Goal: Navigation & Orientation: Find specific page/section

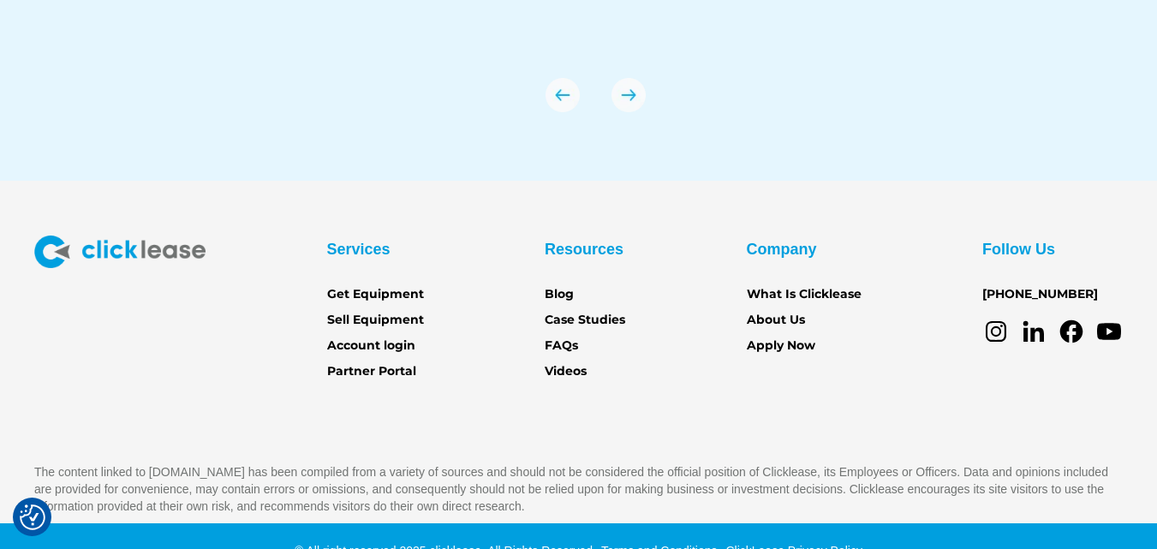
scroll to position [6142, 0]
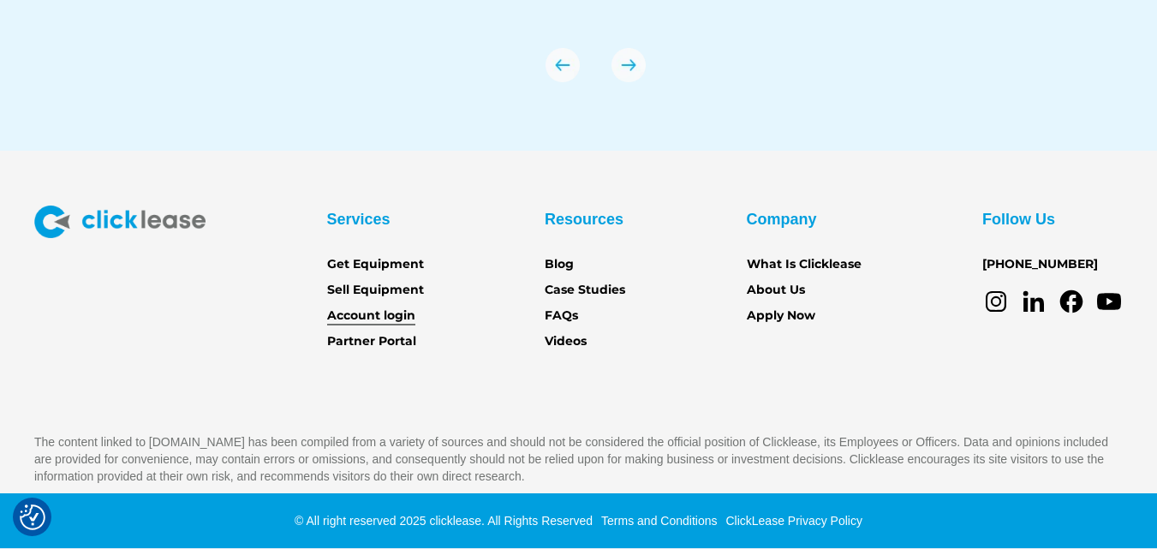
click at [391, 312] on link "Account login" at bounding box center [371, 316] width 88 height 19
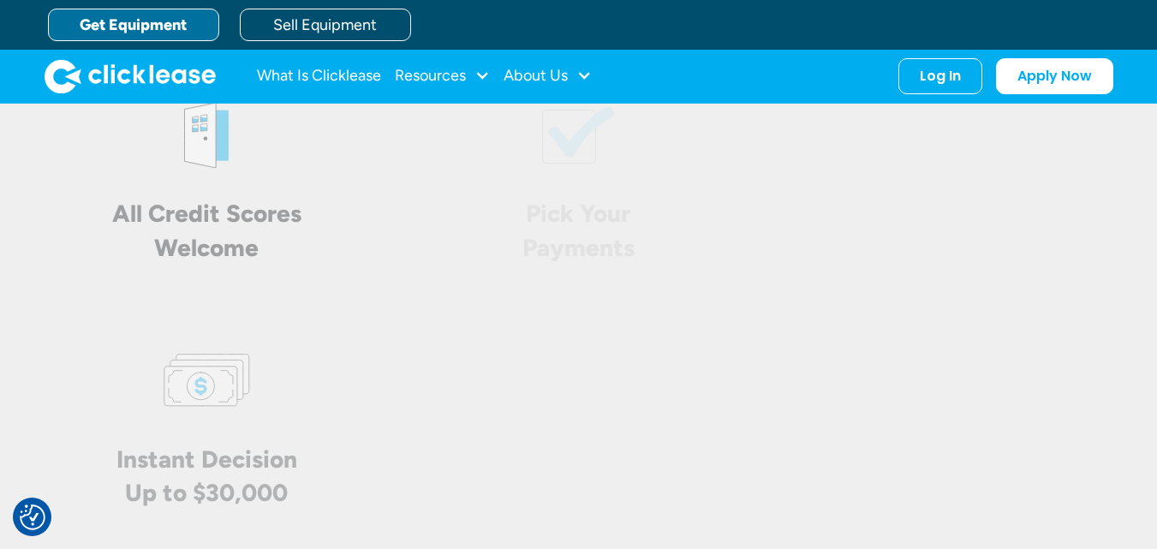
scroll to position [3744, 0]
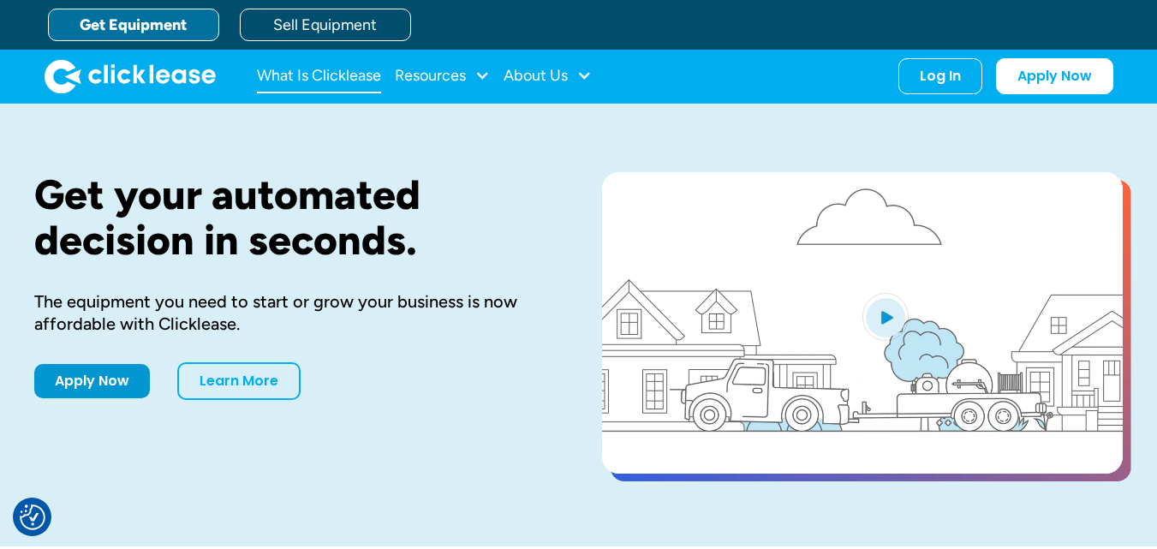
click at [294, 78] on link "What Is Clicklease" at bounding box center [319, 76] width 124 height 34
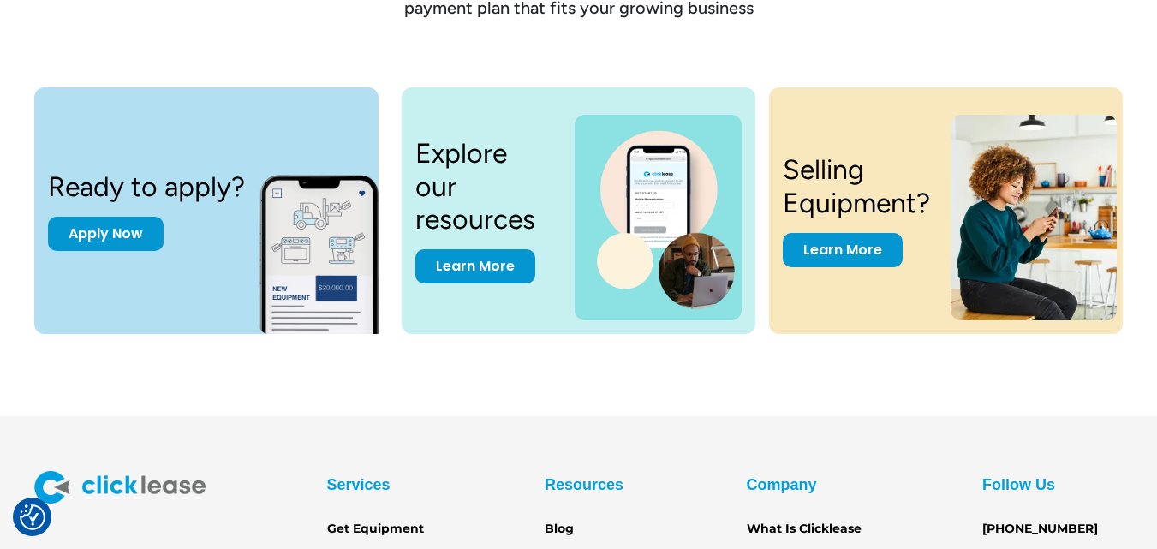
scroll to position [2312, 0]
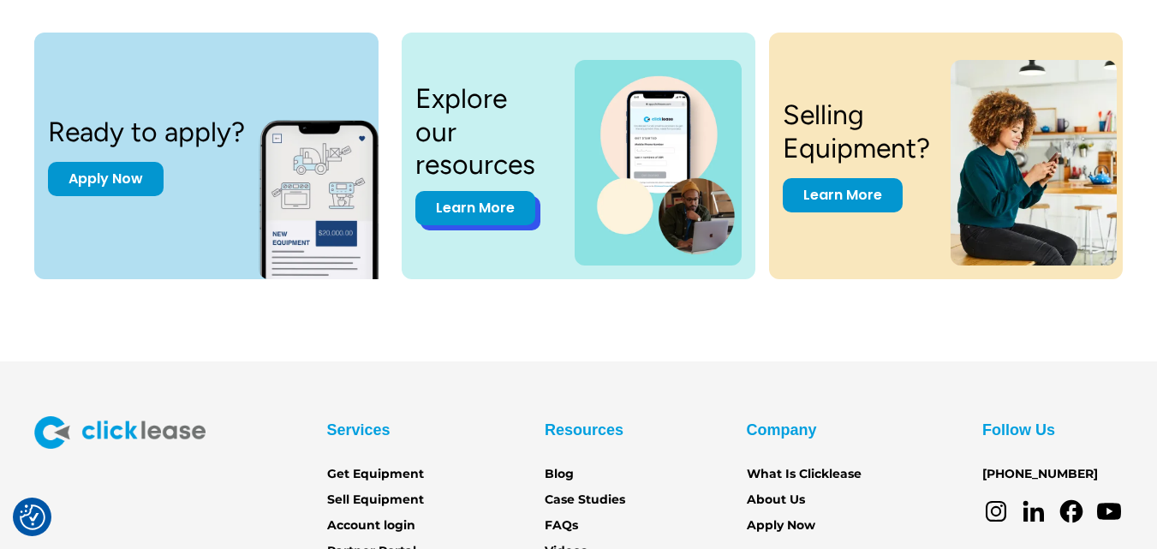
click at [467, 203] on link "Learn More" at bounding box center [475, 208] width 120 height 34
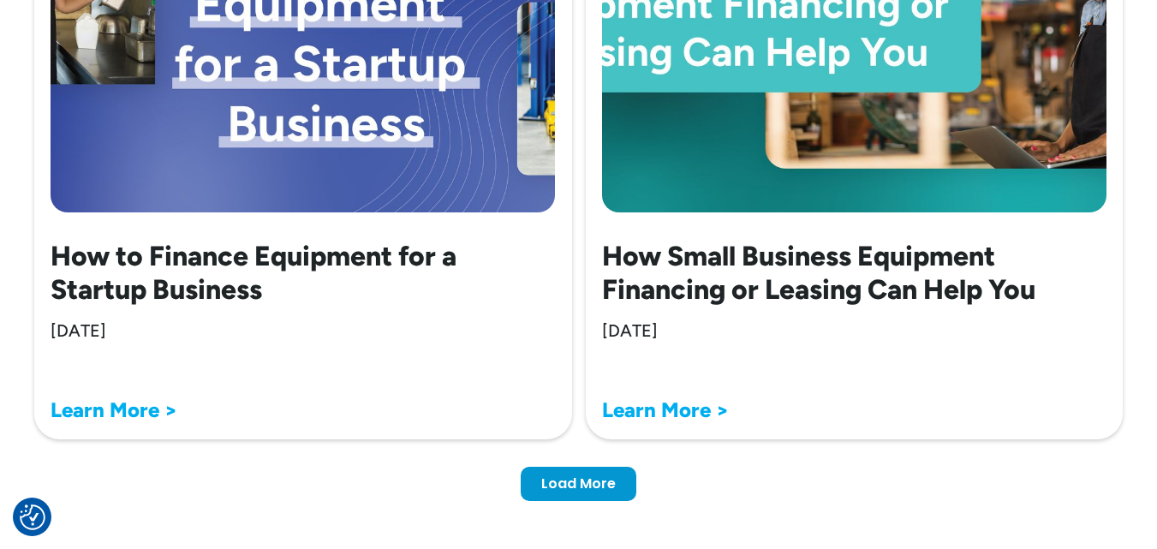
scroll to position [5566, 0]
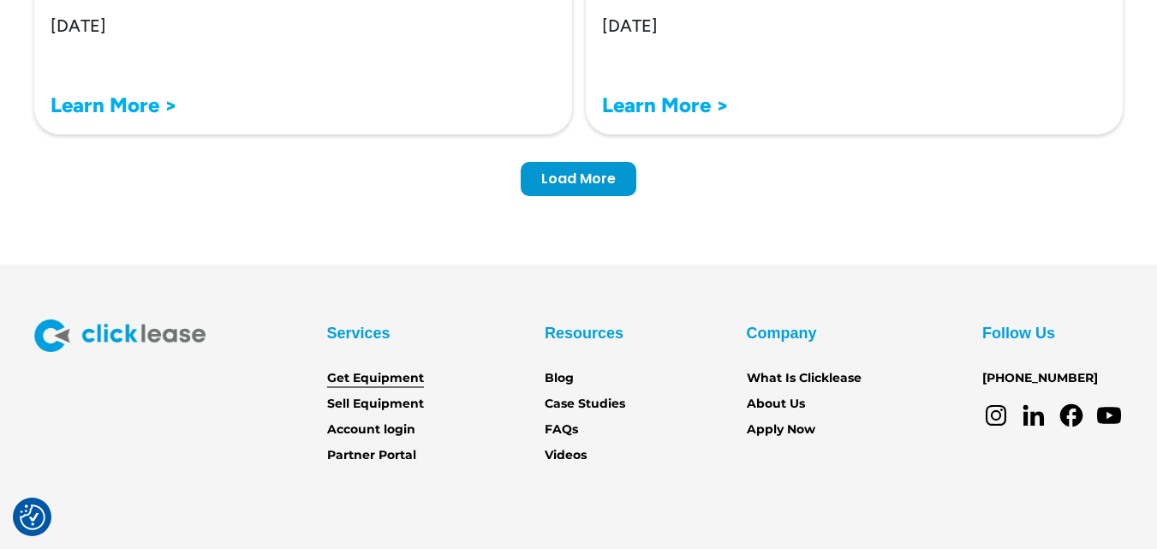
click at [392, 388] on link "Get Equipment" at bounding box center [375, 378] width 97 height 19
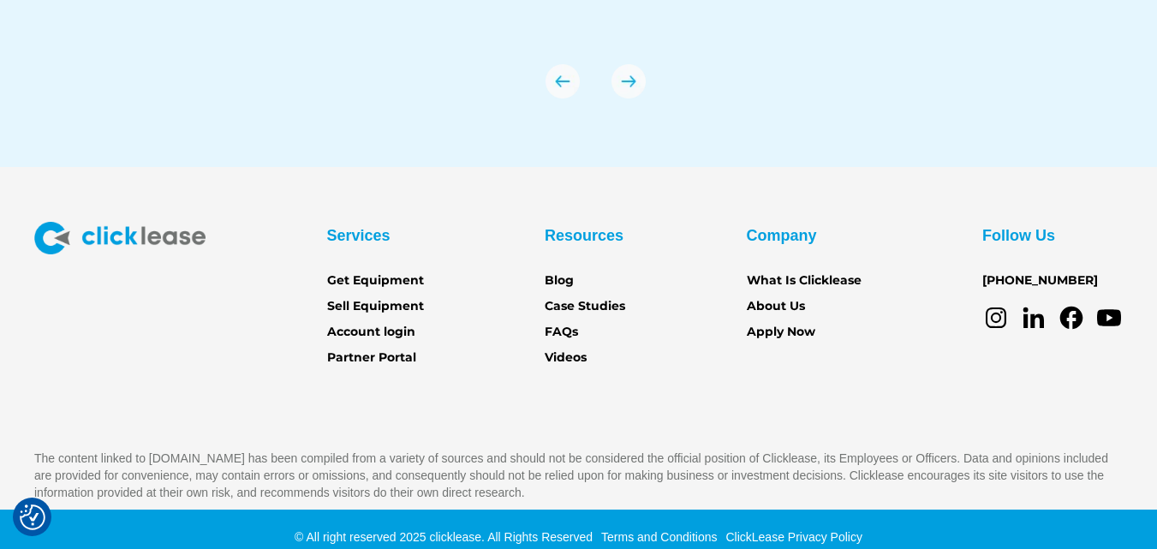
scroll to position [6142, 0]
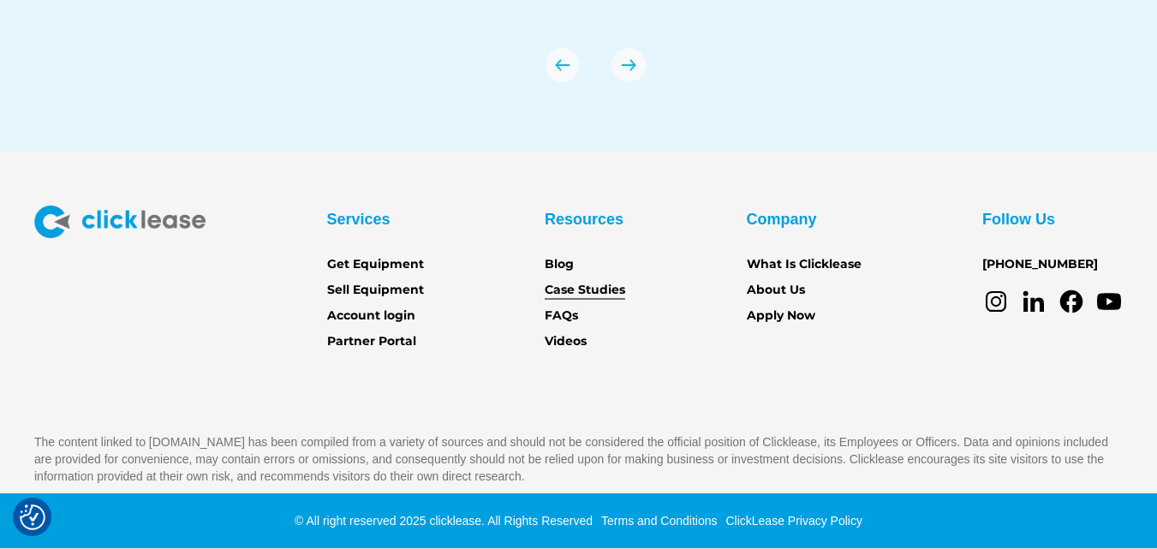
click at [584, 294] on link "Case Studies" at bounding box center [585, 290] width 80 height 19
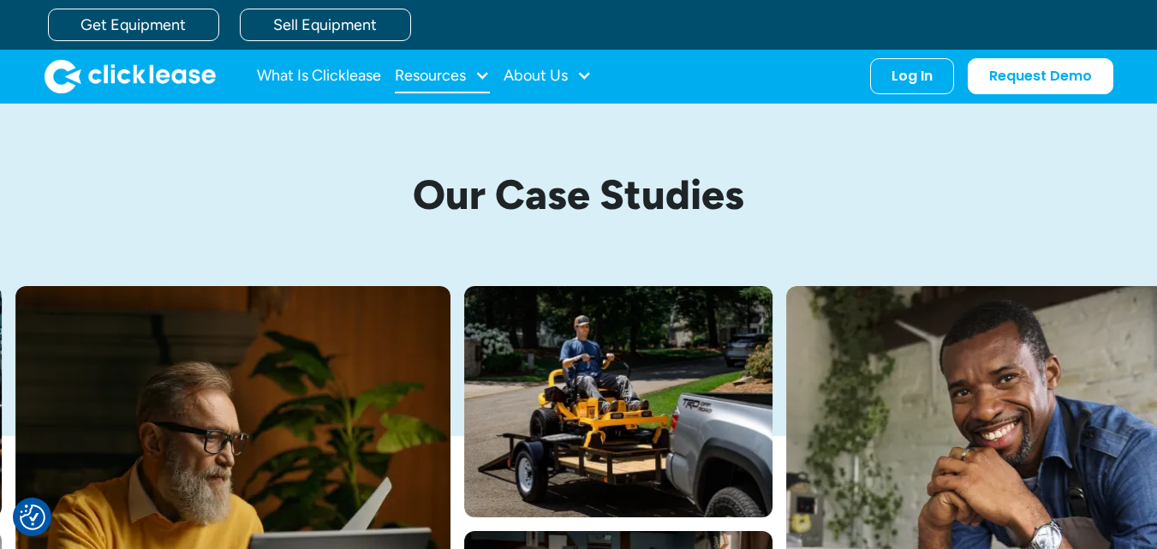
click at [458, 75] on div "Resources" at bounding box center [430, 75] width 71 height 0
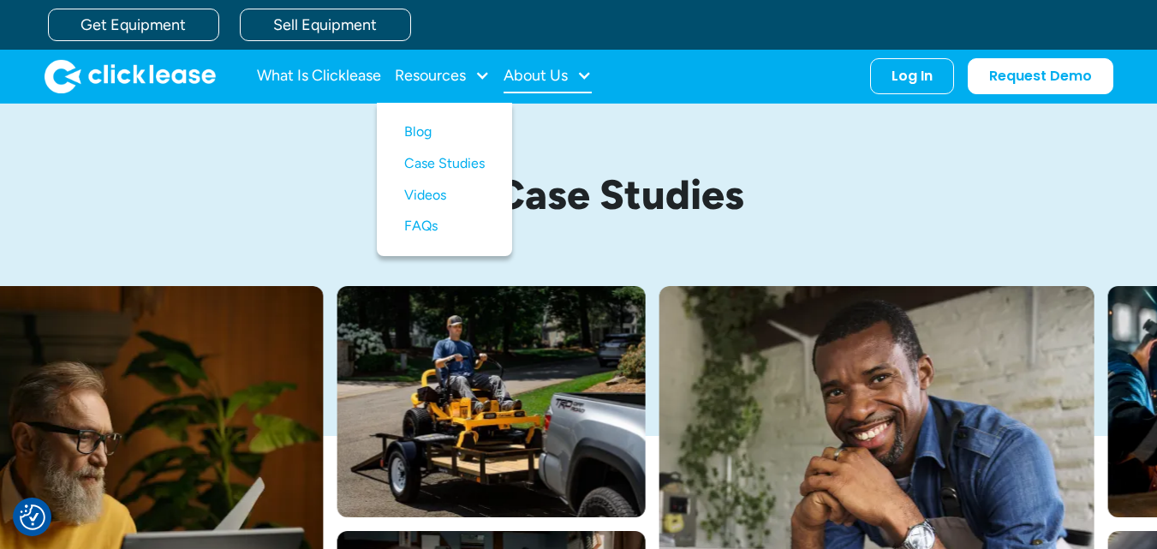
click at [556, 75] on div "About Us" at bounding box center [536, 75] width 64 height 0
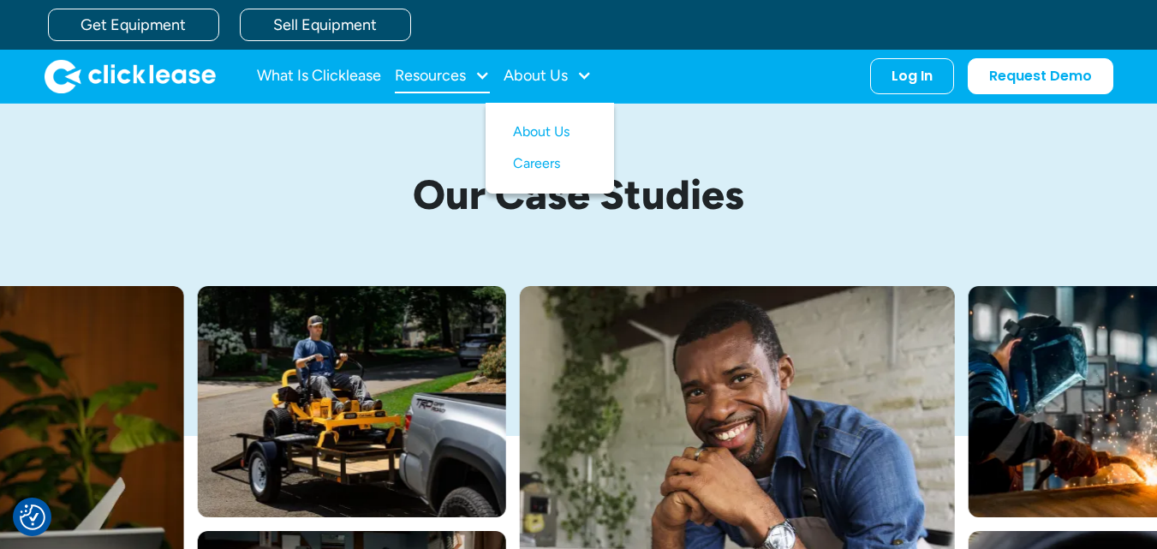
click at [436, 75] on div "Resources" at bounding box center [430, 75] width 71 height 0
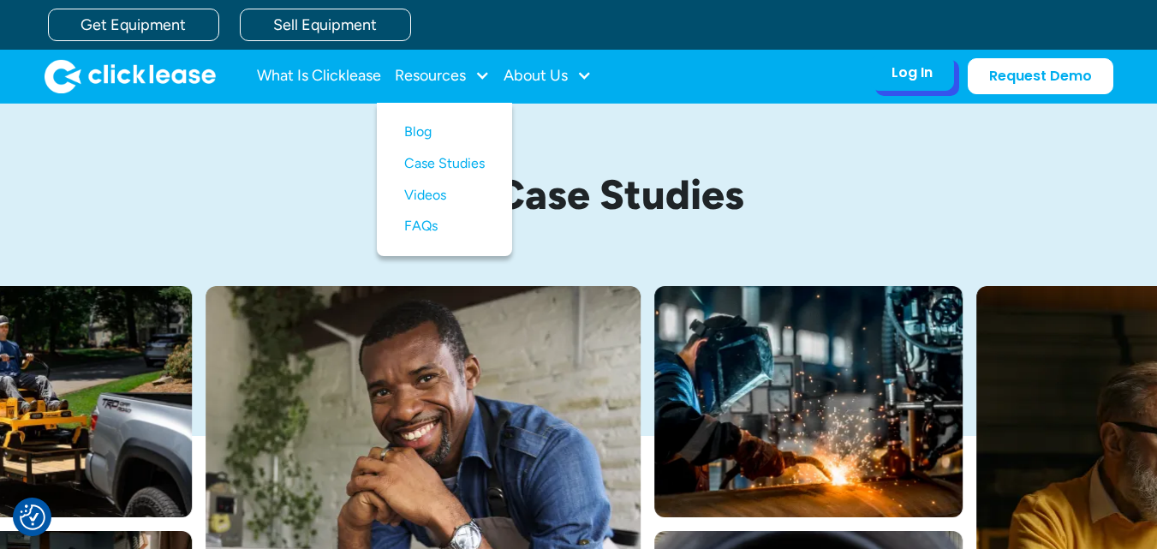
click at [889, 75] on div "Log In Account login I use Clicklease to get my equipment Partner Portal I offe…" at bounding box center [912, 73] width 84 height 36
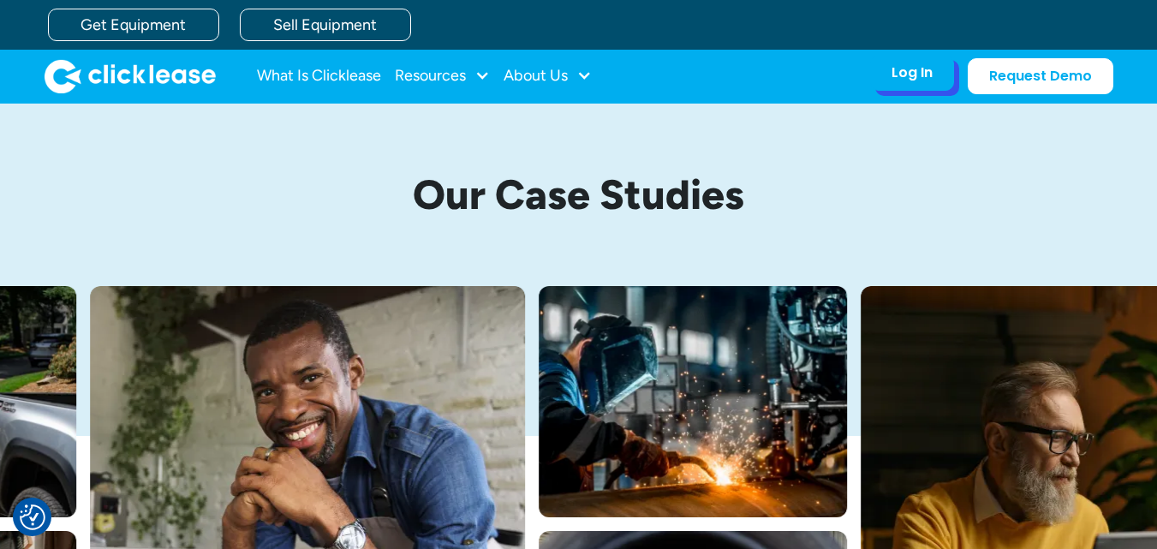
click at [913, 70] on div "Log In" at bounding box center [911, 72] width 41 height 17
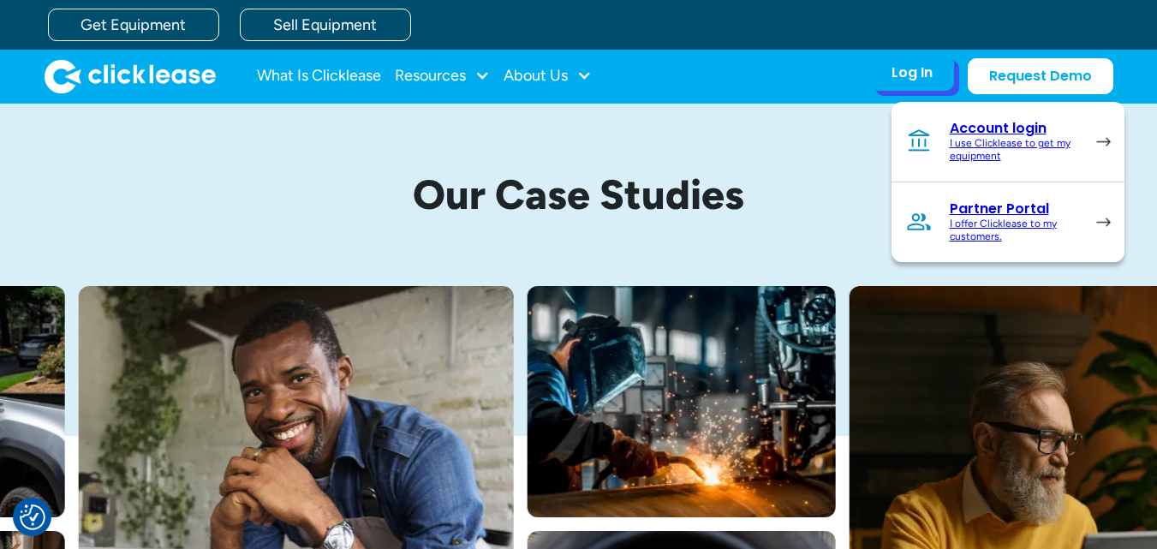
click at [913, 70] on div "Log In" at bounding box center [911, 72] width 41 height 17
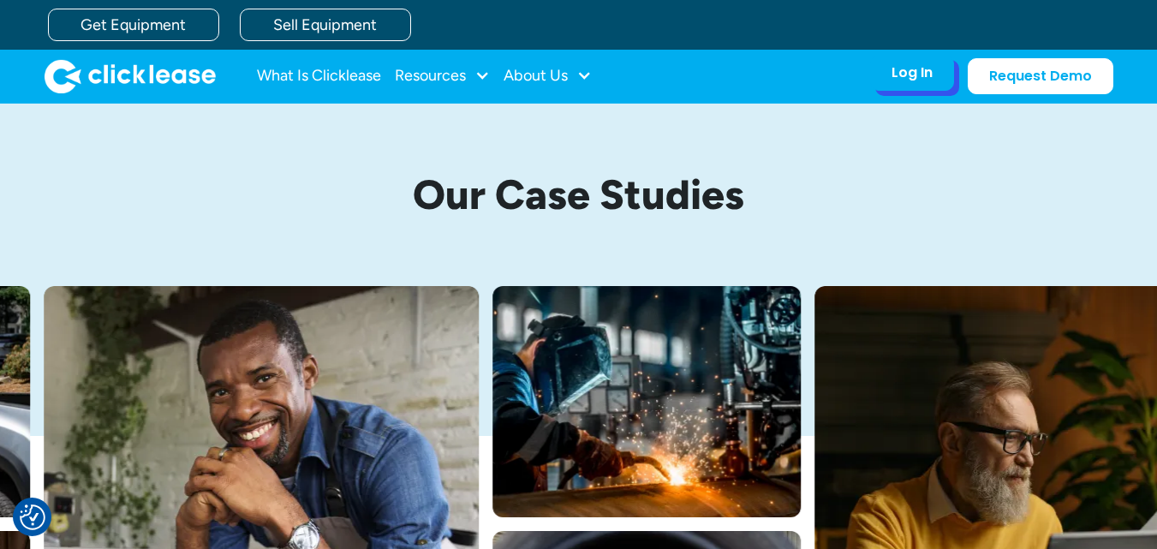
click at [913, 70] on div "Log In" at bounding box center [911, 72] width 41 height 17
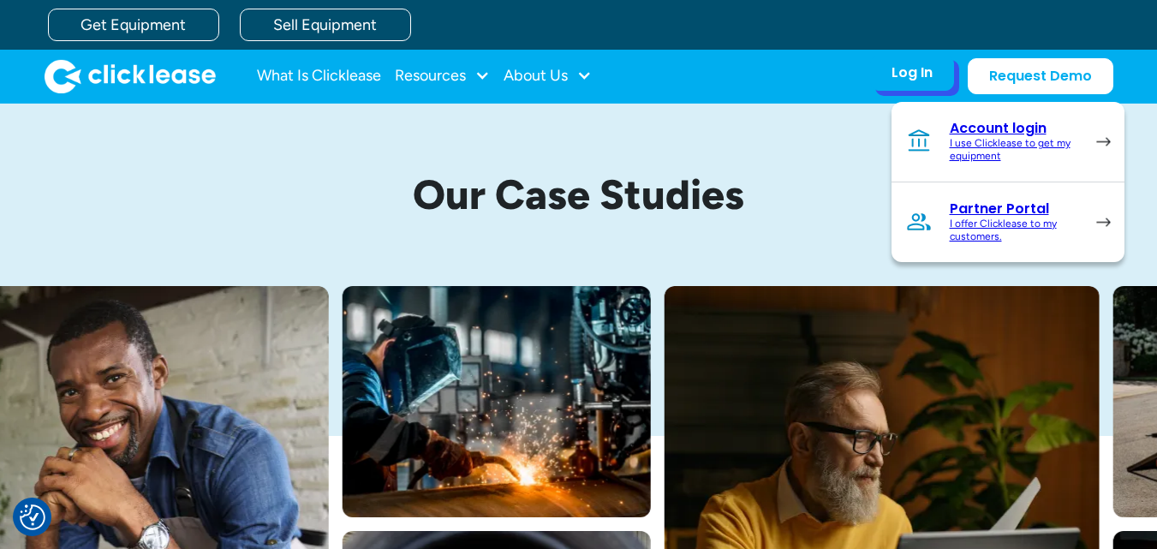
click at [960, 134] on div "Account login" at bounding box center [1014, 128] width 129 height 17
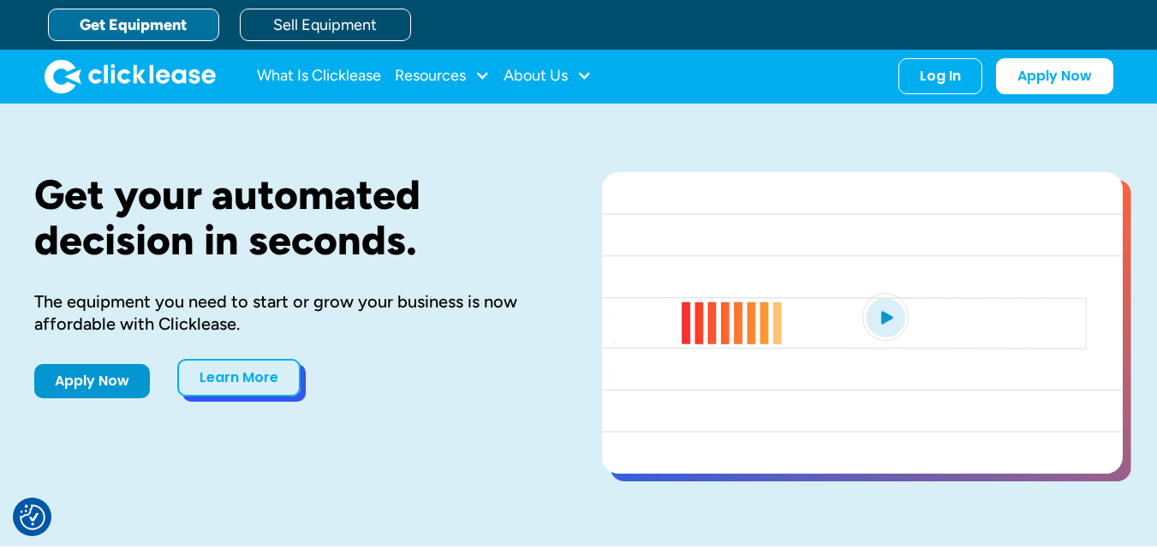
click at [254, 379] on link "Learn More" at bounding box center [238, 378] width 123 height 38
